Goal: Information Seeking & Learning: Learn about a topic

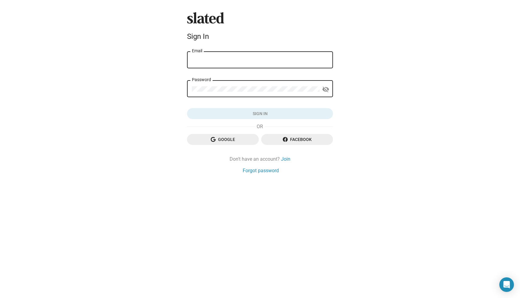
click at [247, 60] on input "Email" at bounding box center [260, 59] width 136 height 5
type input "[PERSON_NAME][EMAIL_ADDRESS][DOMAIN_NAME]"
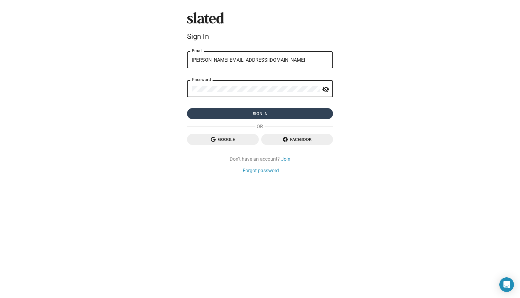
click at [268, 114] on span "Sign in" at bounding box center [260, 113] width 136 height 11
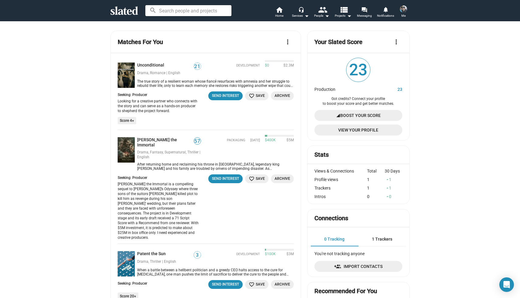
click at [352, 113] on span "Boost Your Score" at bounding box center [360, 115] width 40 height 11
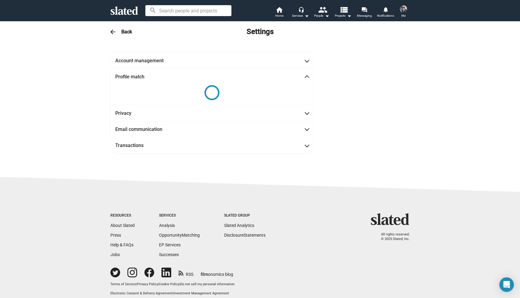
scroll to position [7, 0]
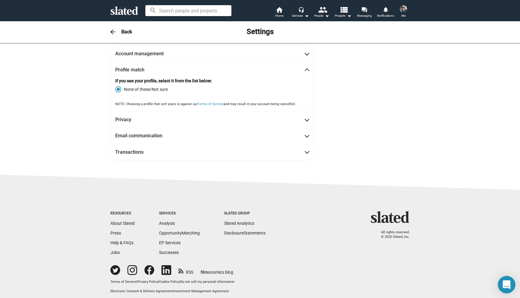
click at [505, 286] on icon "Open Intercom Messenger" at bounding box center [507, 285] width 8 height 9
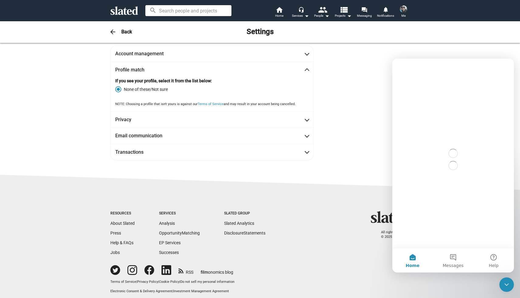
scroll to position [0, 0]
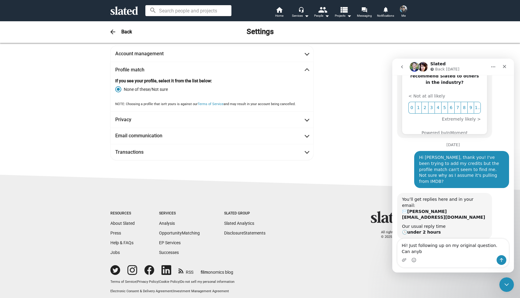
scroll to position [129, 0]
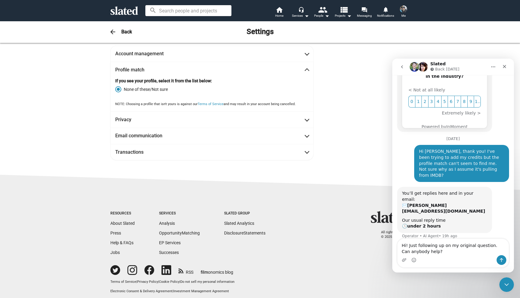
type textarea "Hi! Just following up on my original question. Can anybody help?"
click at [501, 257] on button "Send a message…" at bounding box center [501, 260] width 10 height 10
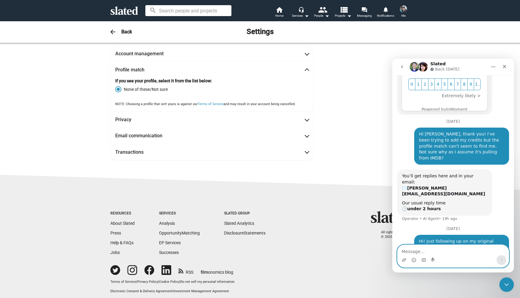
scroll to position [144, 0]
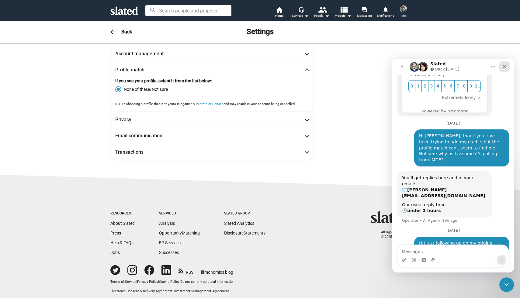
click at [505, 66] on icon "Close" at bounding box center [504, 66] width 5 height 5
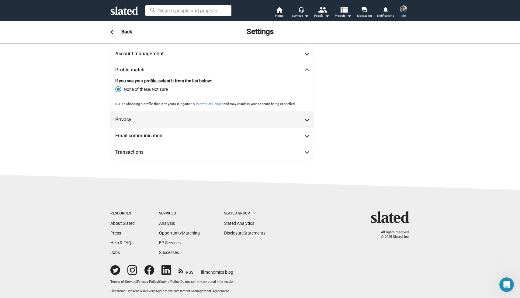
scroll to position [0, 0]
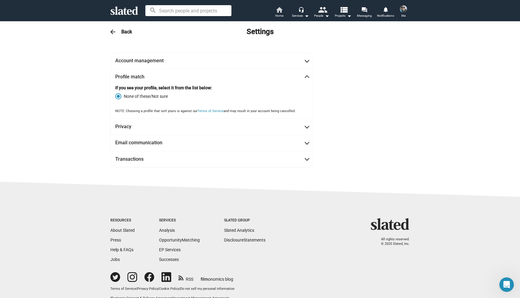
click at [278, 11] on mat-icon "home" at bounding box center [278, 9] width 7 height 7
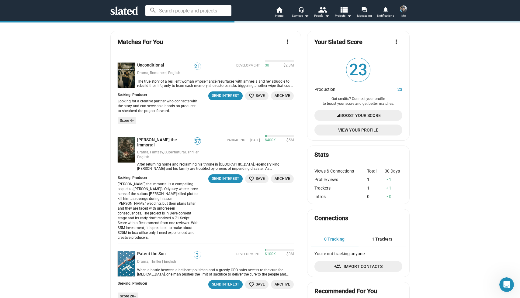
click at [402, 8] on img at bounding box center [403, 8] width 7 height 7
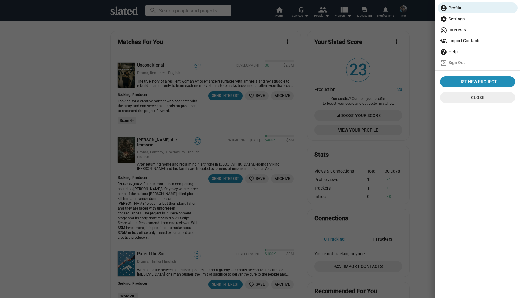
click at [417, 58] on div at bounding box center [260, 149] width 520 height 298
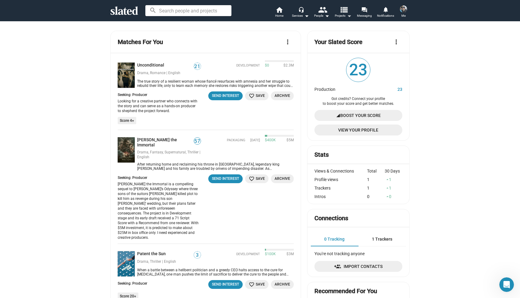
click at [346, 8] on mat-icon "view_list" at bounding box center [343, 9] width 9 height 9
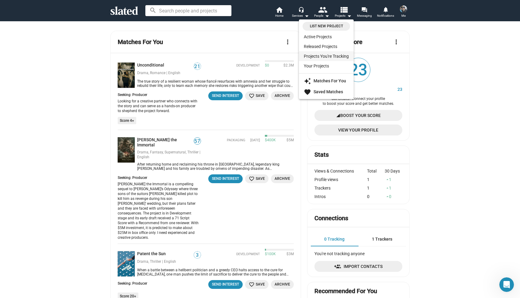
click at [321, 55] on link "Projects You're Tracking" at bounding box center [326, 56] width 55 height 10
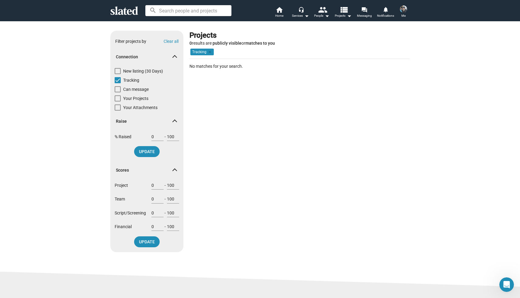
click at [201, 10] on input at bounding box center [188, 10] width 86 height 11
type input "siberia"
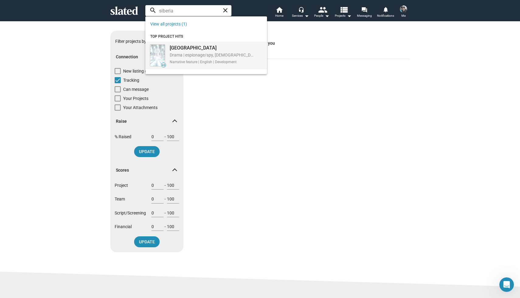
click at [169, 48] on div "Siberia Drama | espionage/spy, LGBTQ, Russia Narrative feature | English | Deve…" at bounding box center [212, 53] width 92 height 21
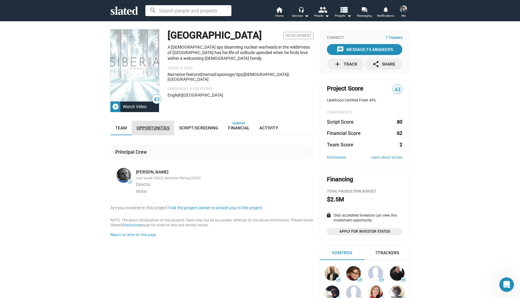
click at [165, 126] on span "Opportunities" at bounding box center [153, 128] width 33 height 5
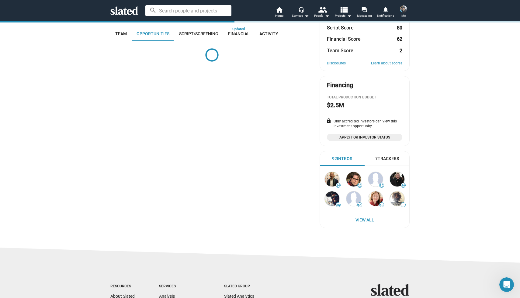
scroll to position [100, 0]
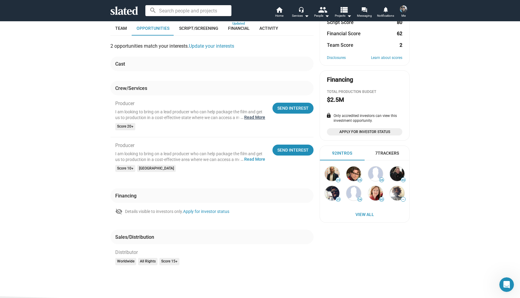
click at [255, 117] on button "… Read More" at bounding box center [254, 118] width 21 height 6
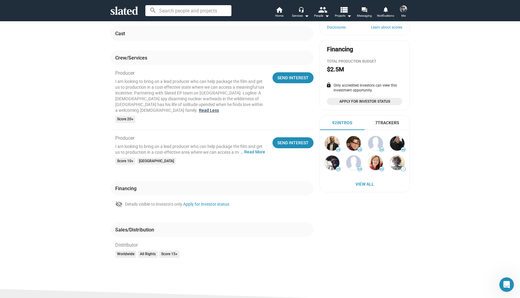
scroll to position [130, 0]
click at [253, 149] on button "… Read More" at bounding box center [254, 152] width 21 height 6
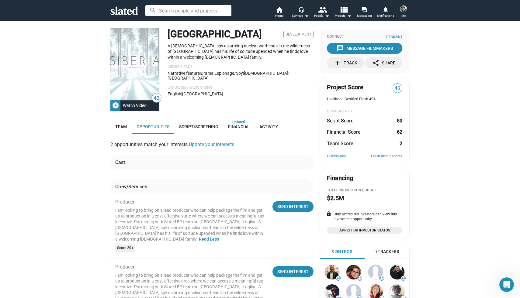
scroll to position [0, 0]
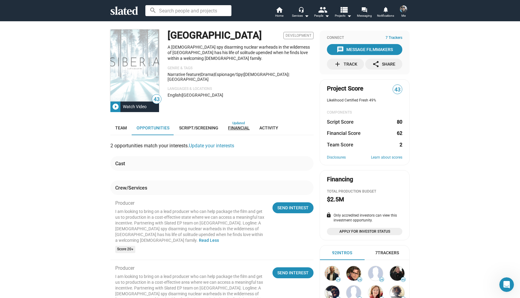
click at [237, 126] on span "Financial" at bounding box center [239, 128] width 22 height 5
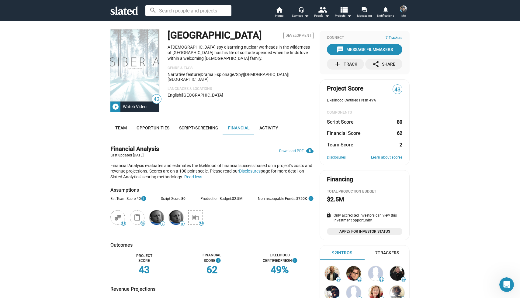
click at [271, 125] on link "Activity" at bounding box center [268, 128] width 29 height 15
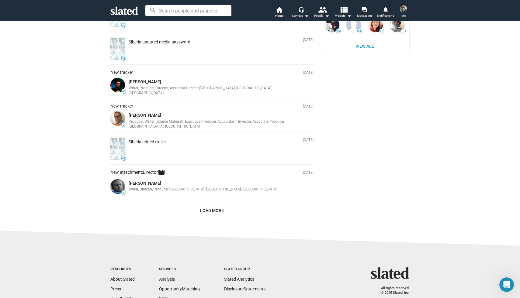
scroll to position [268, 0]
click at [150, 181] on link "[PERSON_NAME]" at bounding box center [145, 183] width 33 height 5
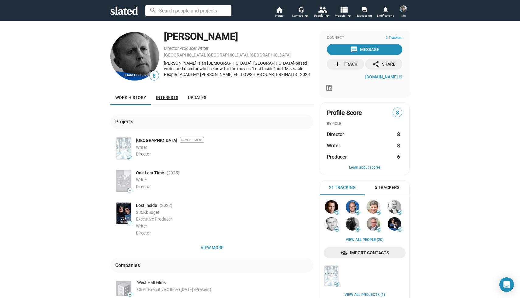
click at [164, 98] on span "Interests" at bounding box center [167, 97] width 22 height 5
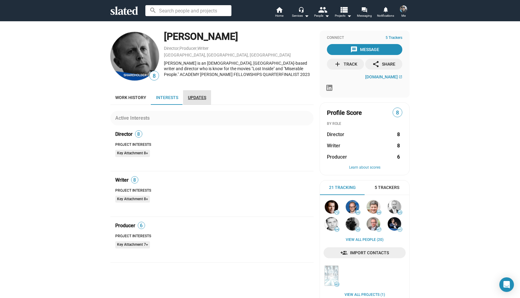
click at [202, 100] on link "Updates" at bounding box center [197, 97] width 28 height 15
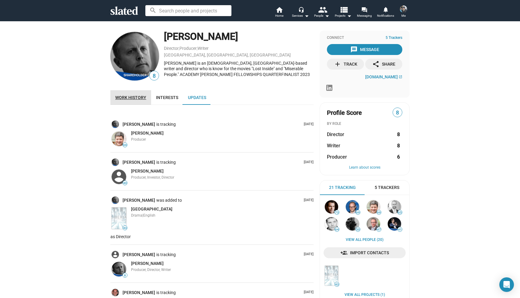
click at [133, 97] on span "Work history" at bounding box center [130, 97] width 31 height 5
click at [406, 8] on img at bounding box center [403, 8] width 7 height 7
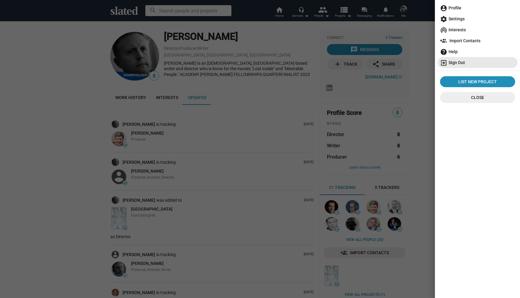
click at [455, 64] on span "exit_to_app Sign Out" at bounding box center [477, 62] width 75 height 11
